Goal: Communication & Community: Participate in discussion

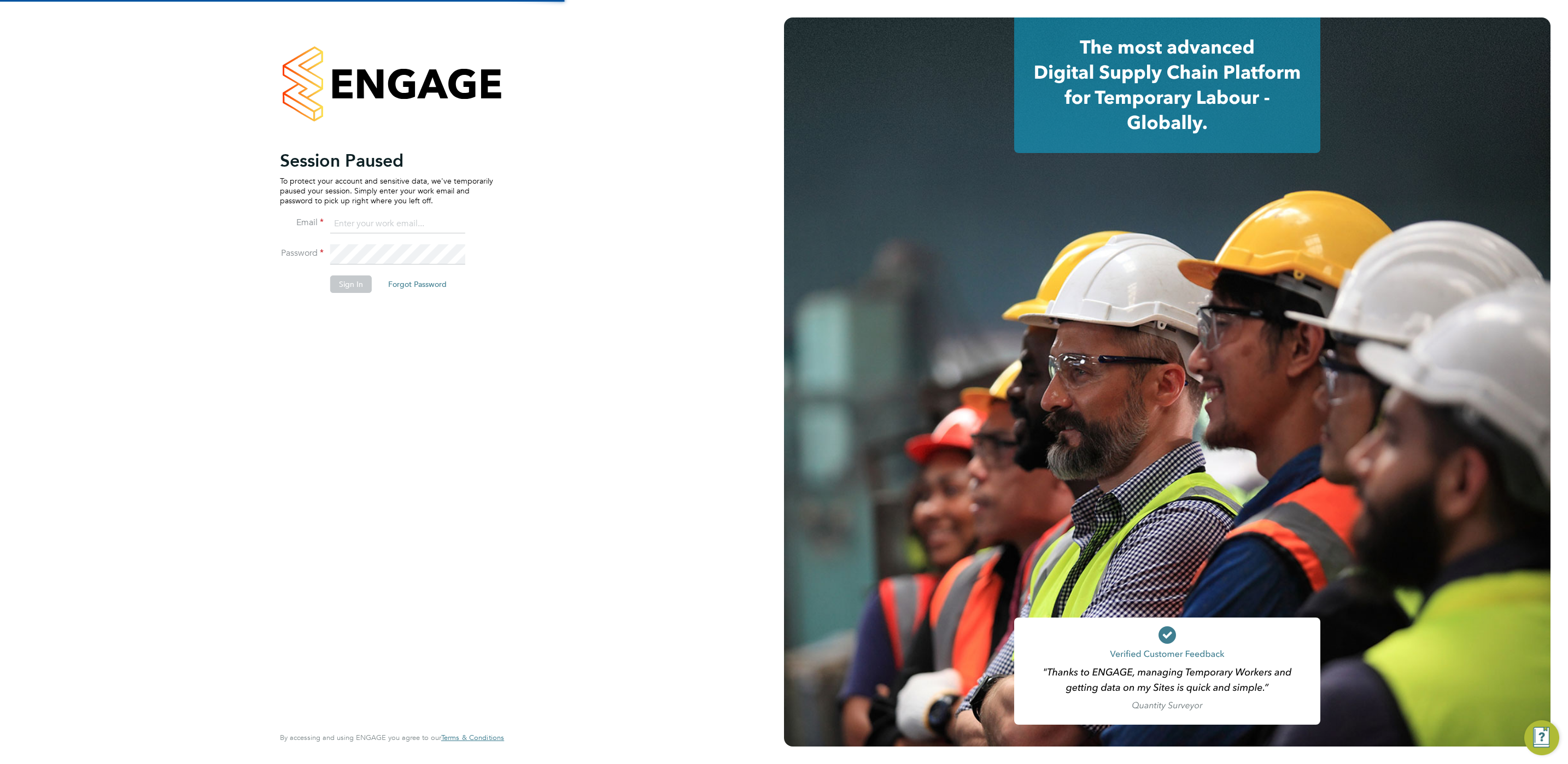
type input "[PERSON_NAME][EMAIL_ADDRESS][PERSON_NAME][DOMAIN_NAME]"
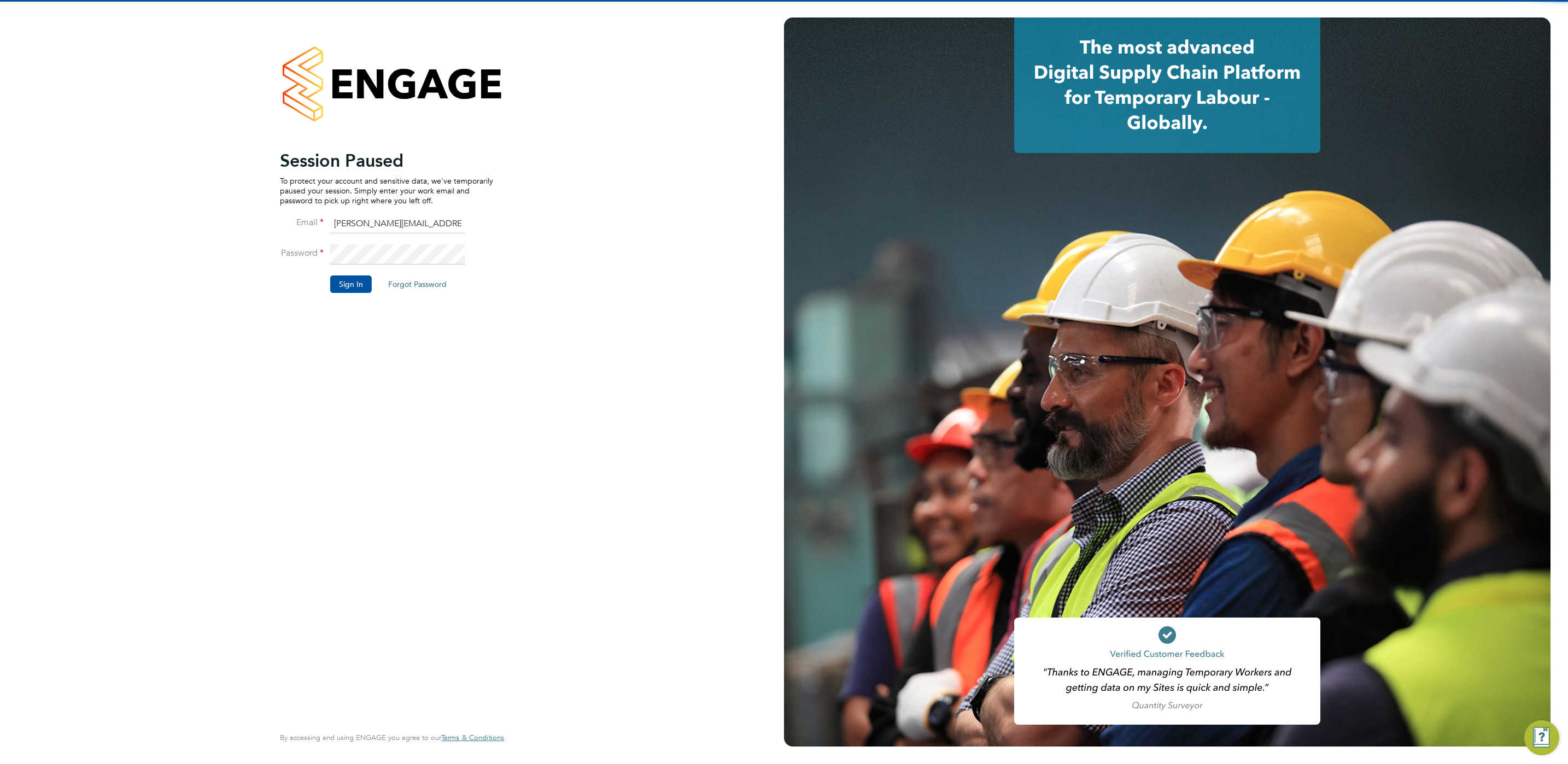
click at [408, 219] on input "[PERSON_NAME][EMAIL_ADDRESS][PERSON_NAME][DOMAIN_NAME]" at bounding box center [397, 225] width 135 height 20
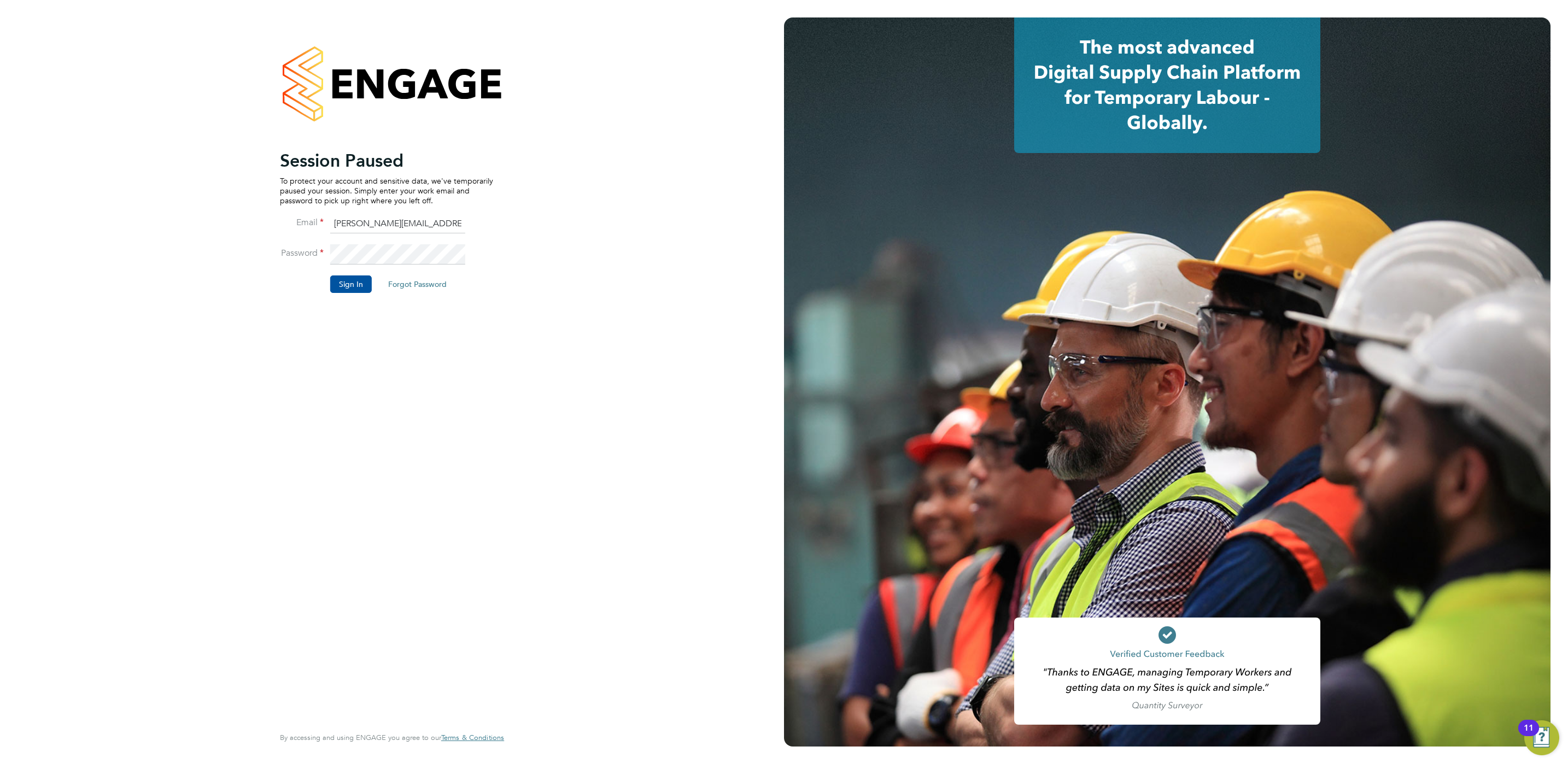
click at [350, 297] on li "Sign In Forgot Password" at bounding box center [387, 289] width 214 height 29
click at [348, 290] on button "Sign In" at bounding box center [351, 284] width 42 height 18
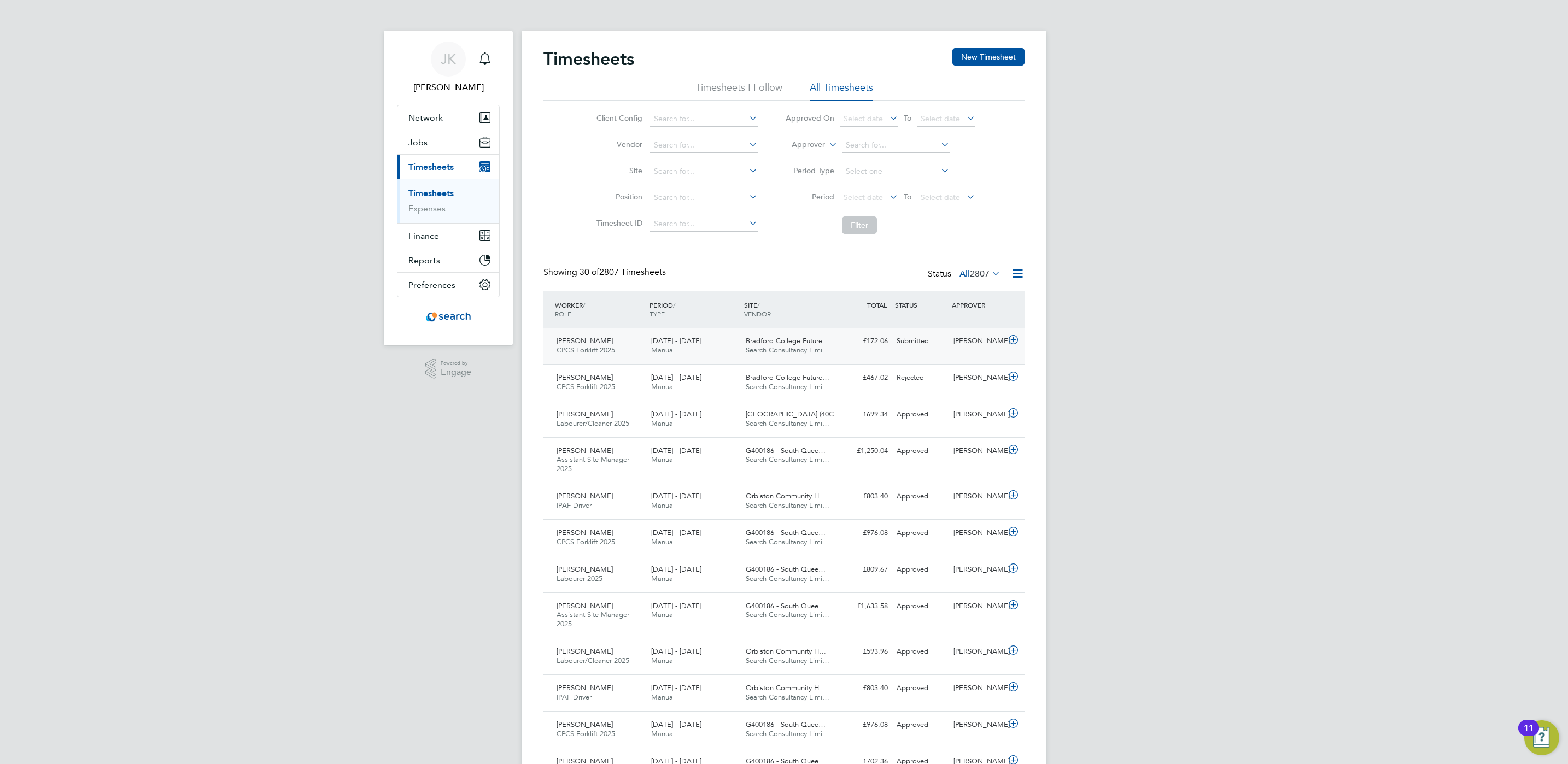
click at [925, 346] on div "Submitted" at bounding box center [920, 341] width 57 height 18
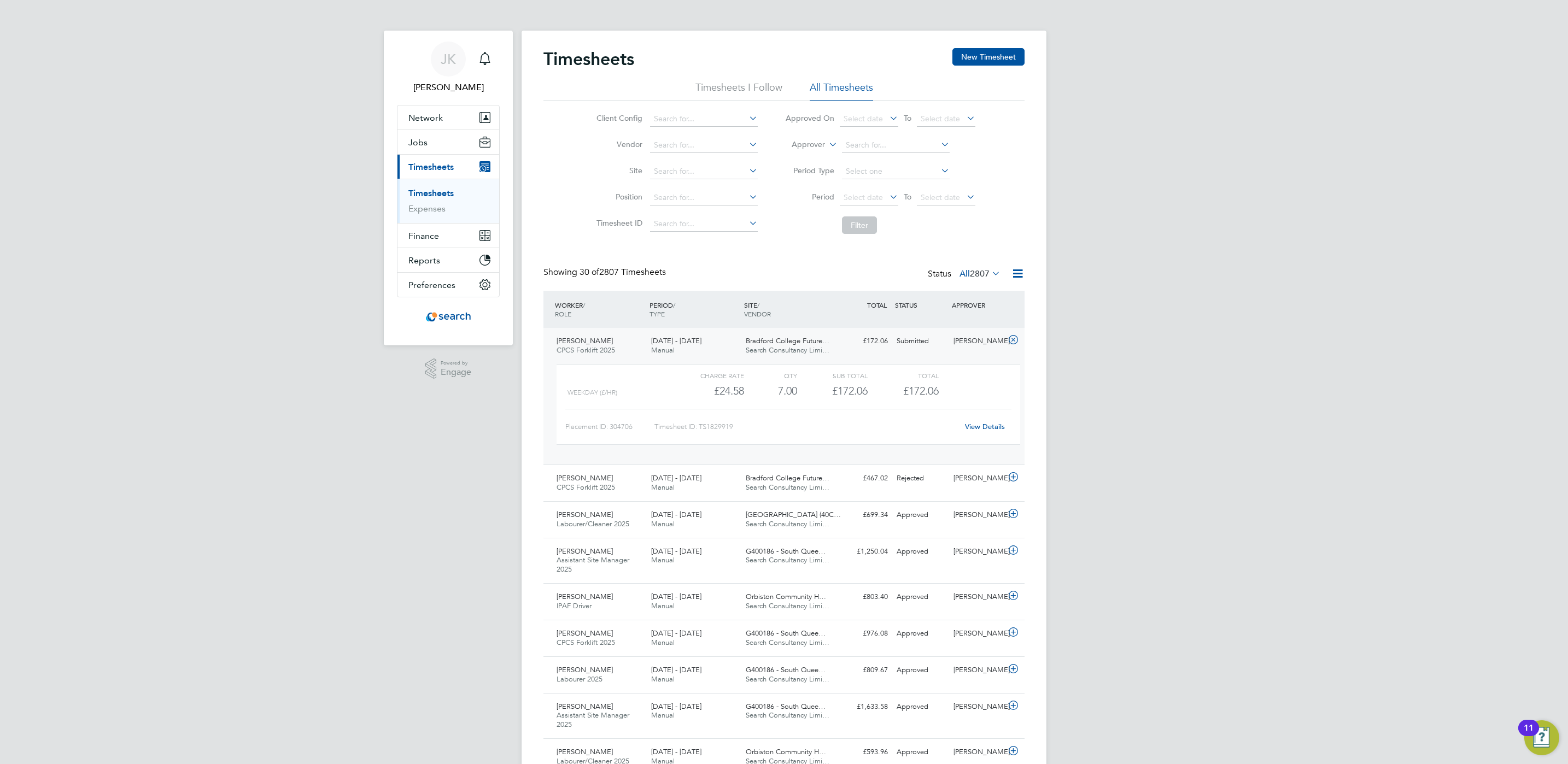
click at [975, 425] on link "View Details" at bounding box center [985, 426] width 40 height 9
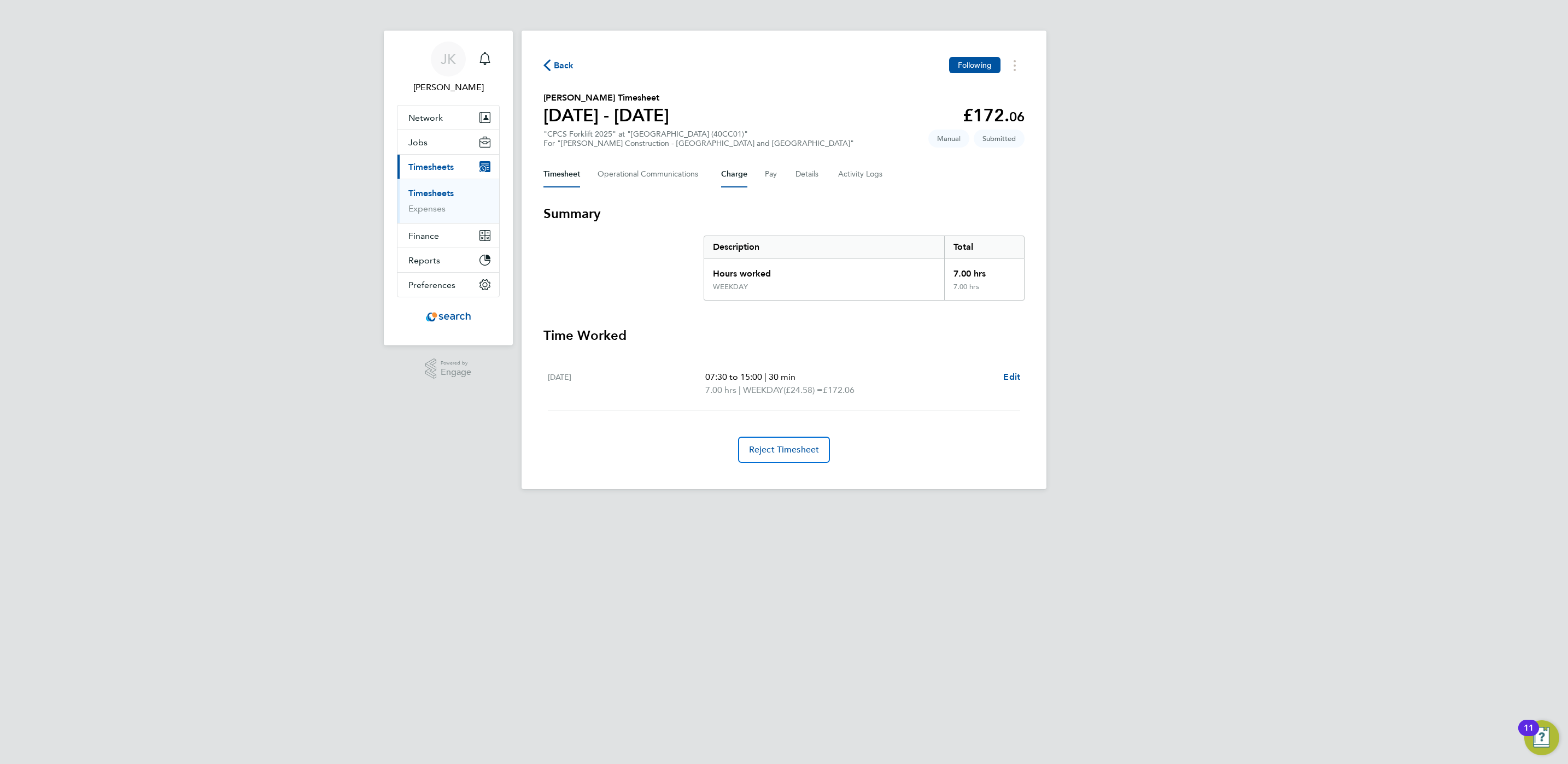
click at [741, 179] on button "Charge" at bounding box center [734, 174] width 26 height 26
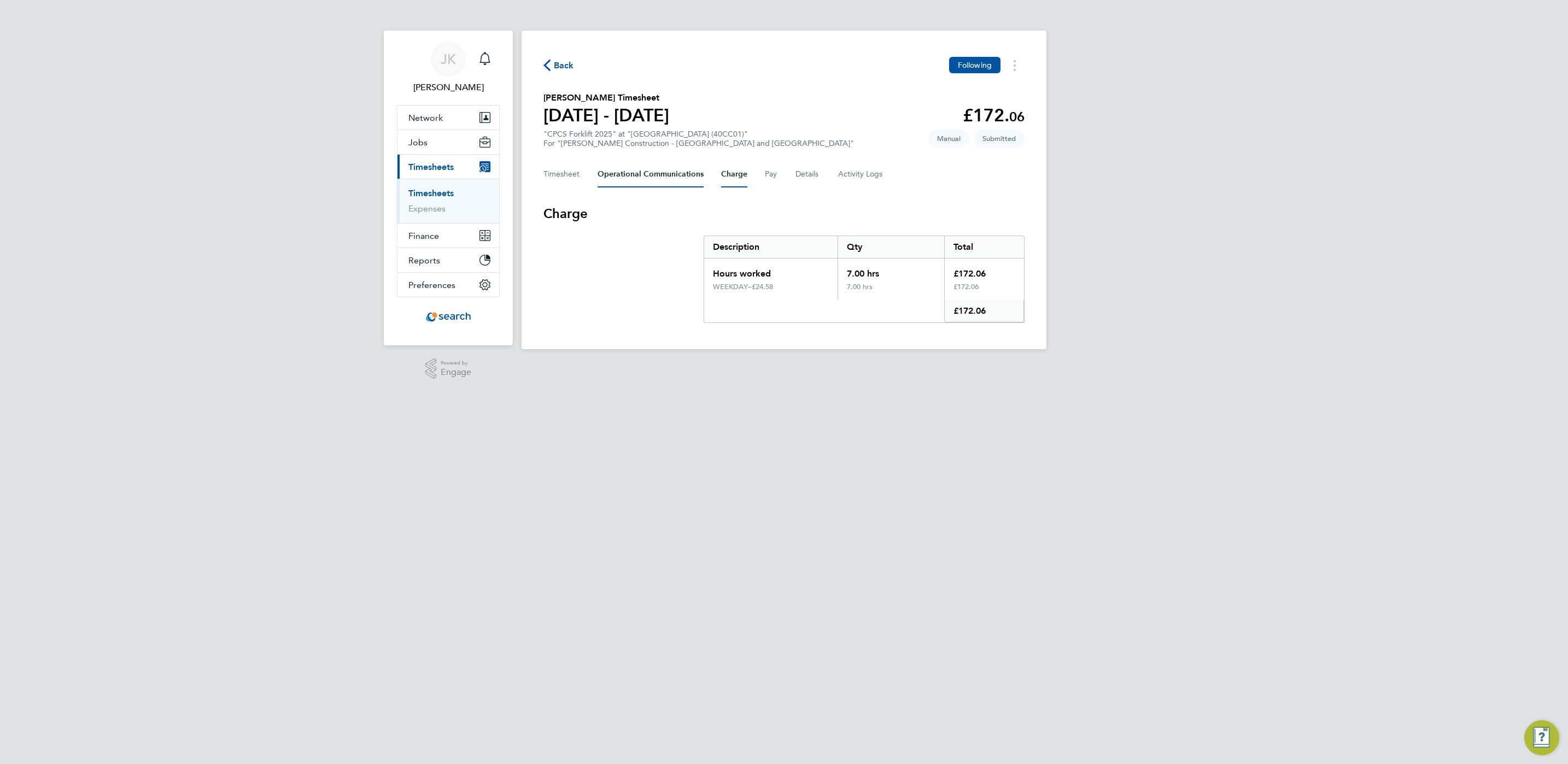
click at [695, 181] on Communications-tab "Operational Communications" at bounding box center [650, 174] width 106 height 26
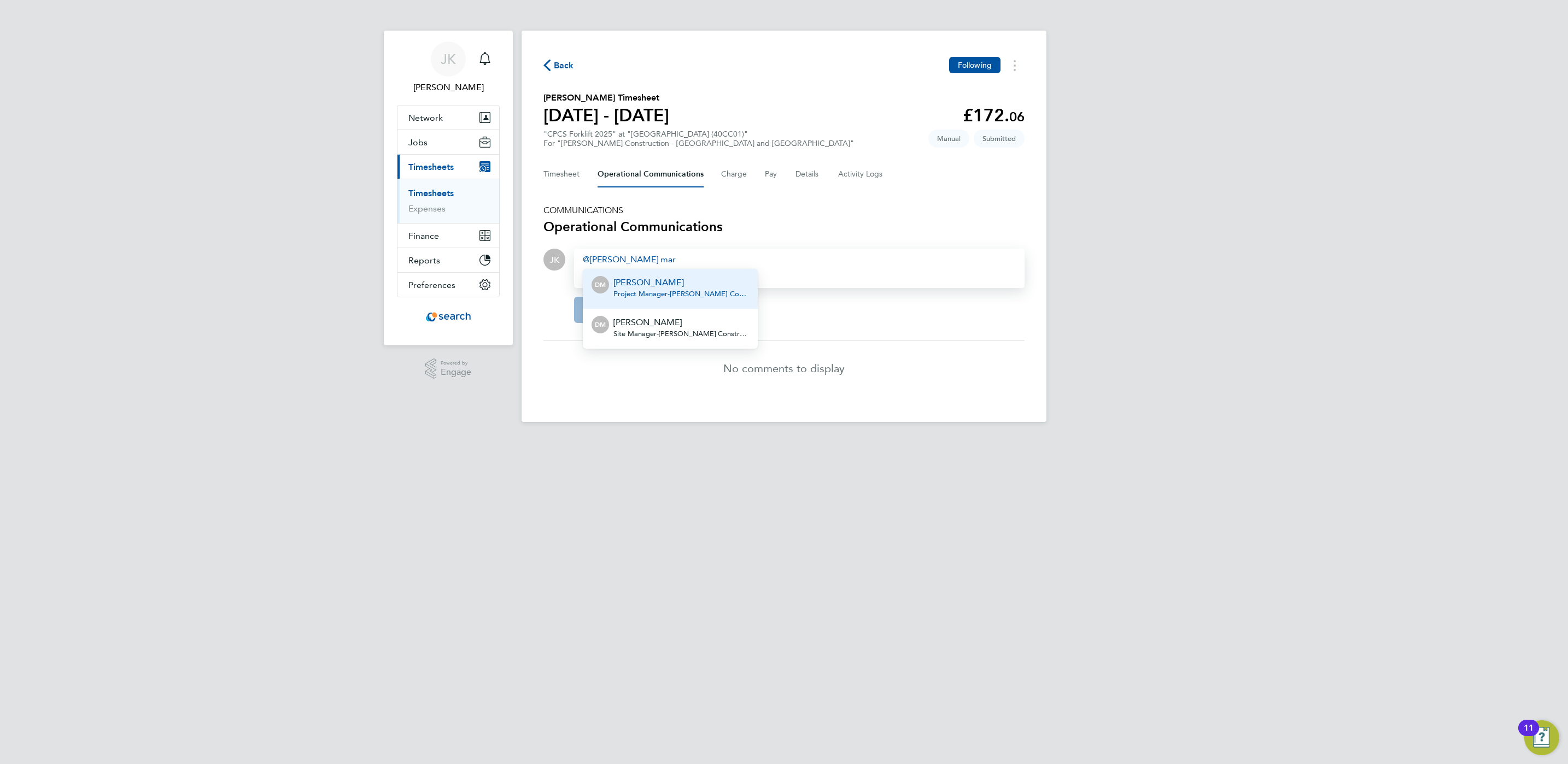
click at [699, 292] on span "Project Manager - [PERSON_NAME] Construction & Infrastructure Ltd" at bounding box center [681, 294] width 135 height 9
click at [713, 260] on div "[PERSON_NAME] ​ - Hi [PERSON_NAME], please" at bounding box center [799, 259] width 433 height 13
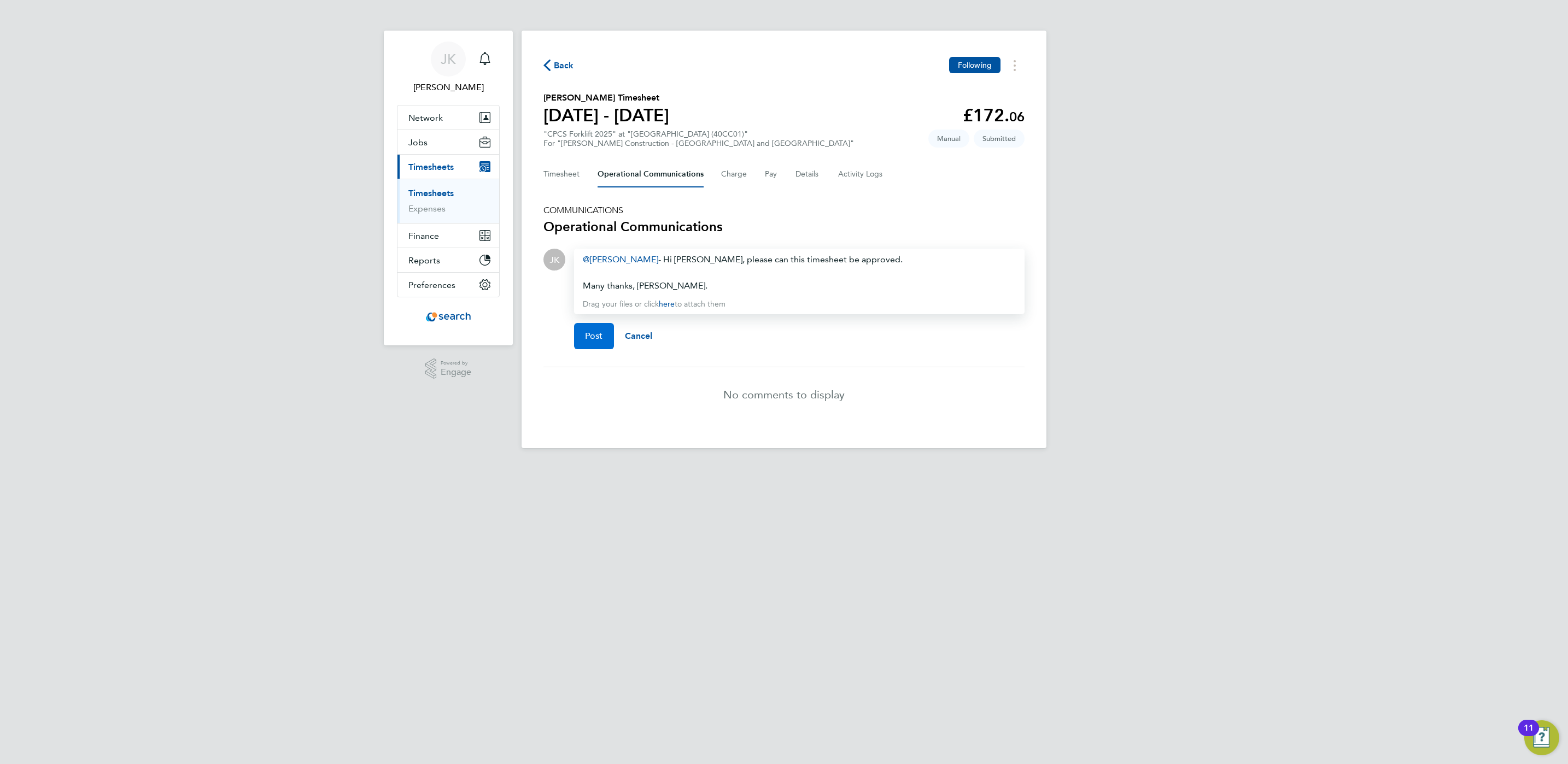
click at [582, 332] on button "Post" at bounding box center [594, 336] width 40 height 26
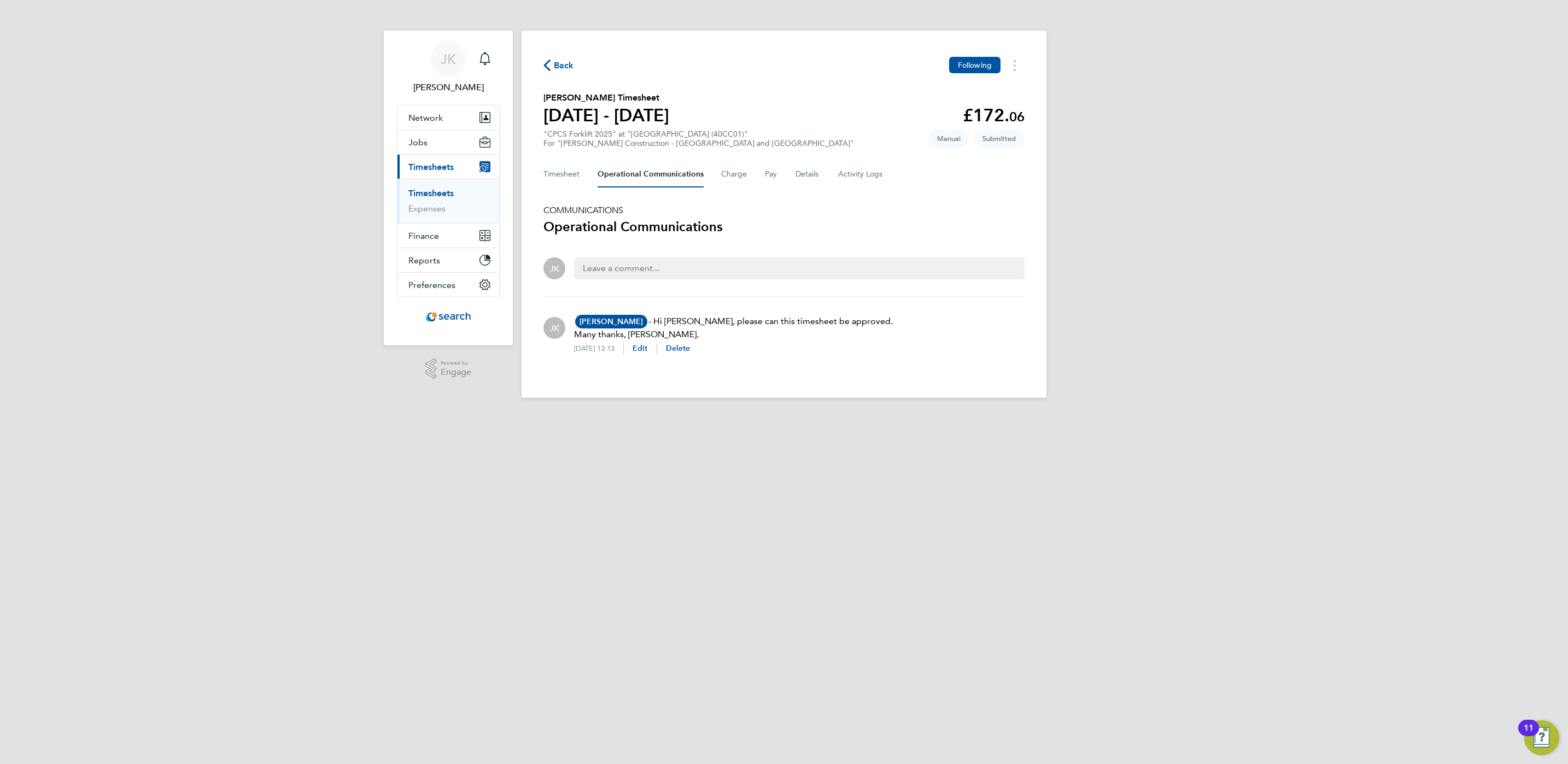
click at [581, 179] on div "Timesheet Operational Communications Charge Pay Details Activity Logs" at bounding box center [784, 174] width 481 height 26
click at [537, 168] on div "Back Following [PERSON_NAME] Timesheet [DATE] - [DATE] £172. 06 "CPCS Forklift …" at bounding box center [784, 215] width 525 height 368
click at [443, 189] on link "Timesheets" at bounding box center [431, 193] width 46 height 10
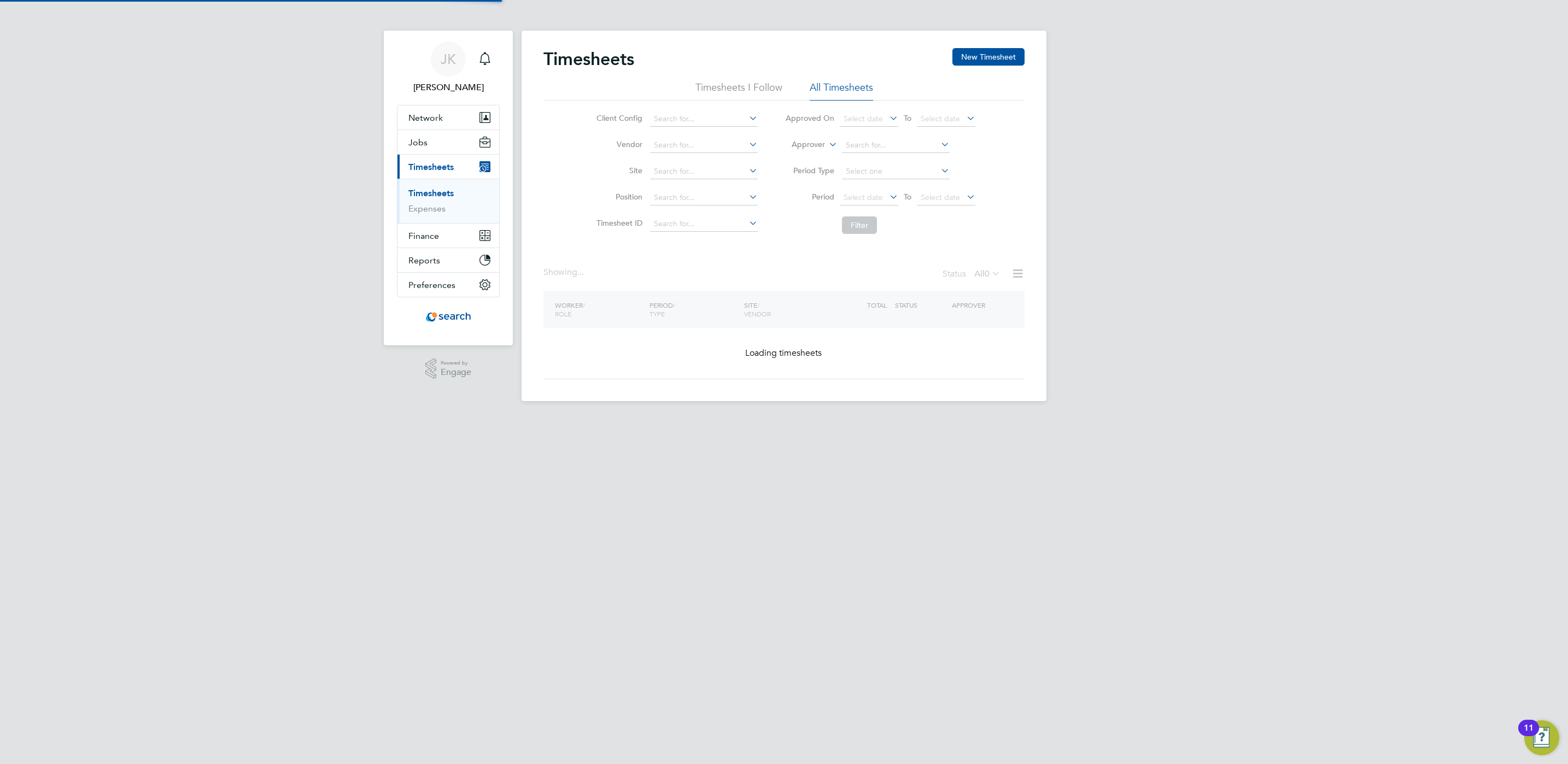
click at [428, 199] on link "Timesheets" at bounding box center [431, 193] width 46 height 10
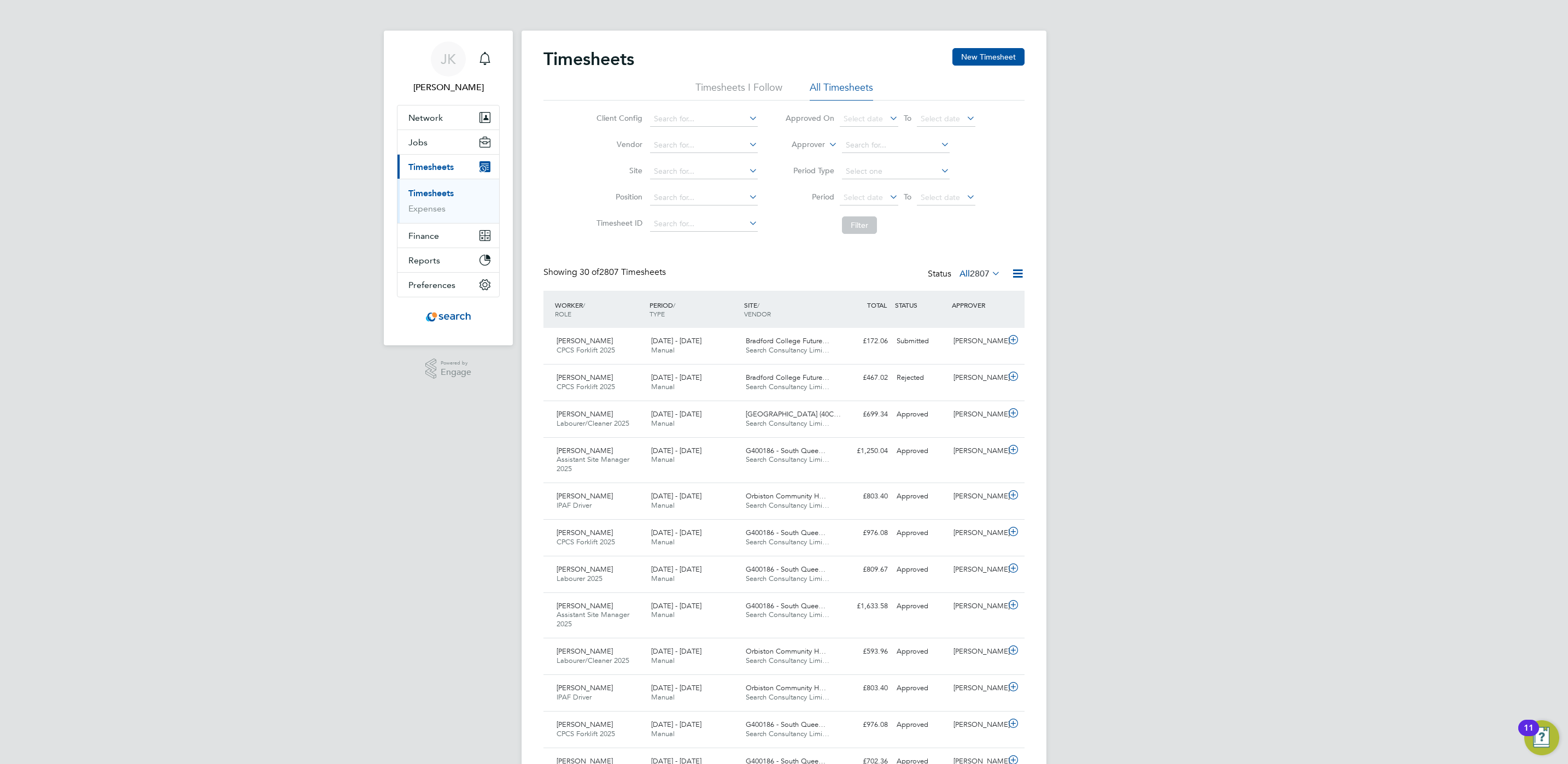
click at [1184, 402] on div "[PERSON_NAME] [PERSON_NAME] Notifications Applications: Network Team Members Bu…" at bounding box center [784, 775] width 1568 height 1550
